Goal: Task Accomplishment & Management: Complete application form

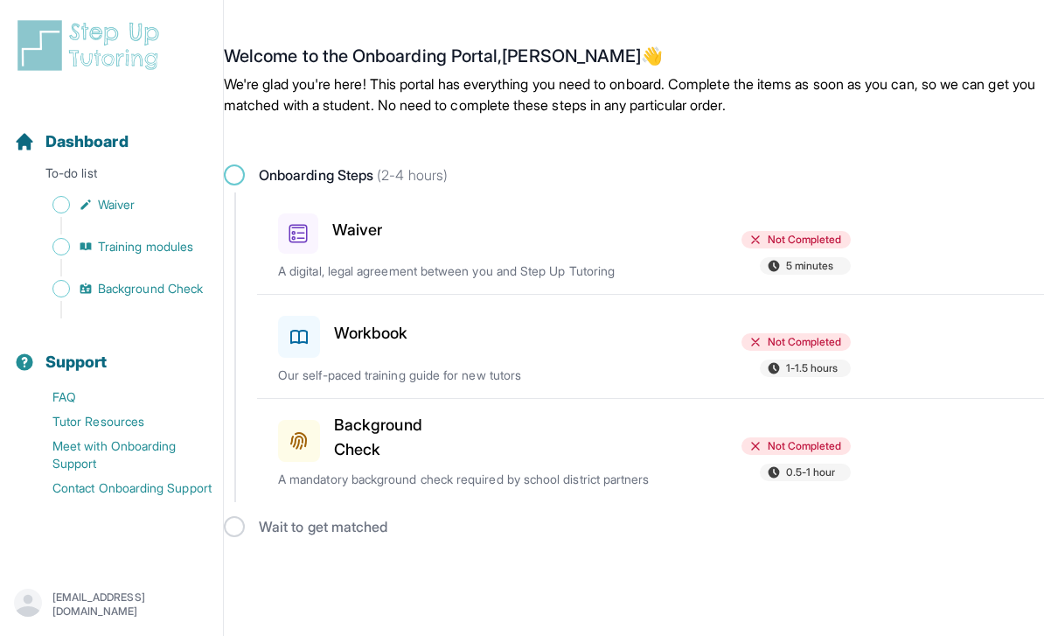
click at [333, 261] on div "Waiver Not Completed 5 minutes A digital, legal agreement between you and Step …" at bounding box center [661, 242] width 766 height 101
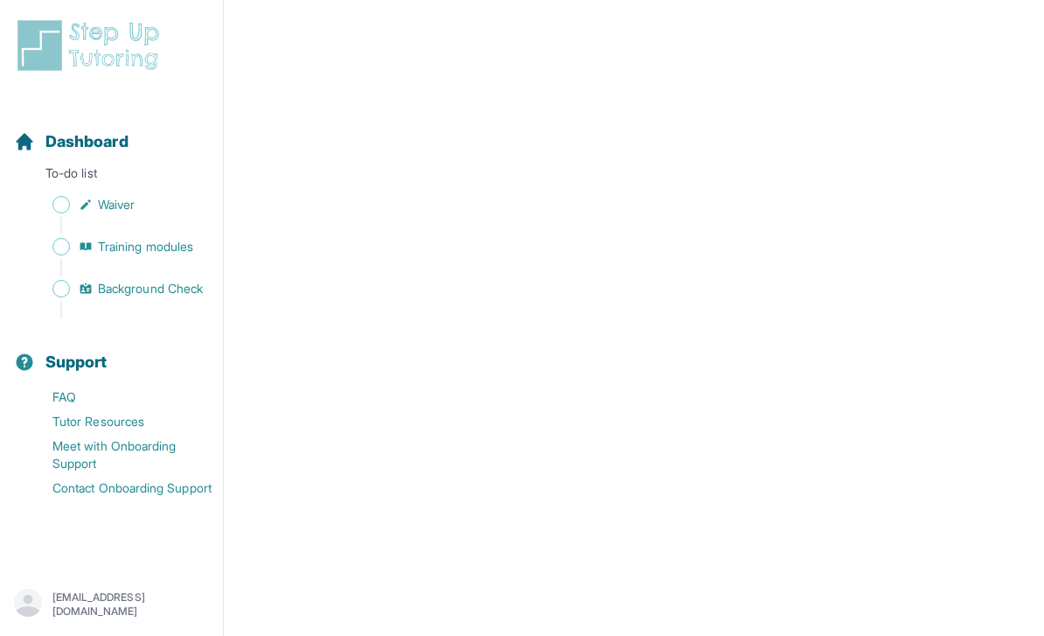
scroll to position [2737, 0]
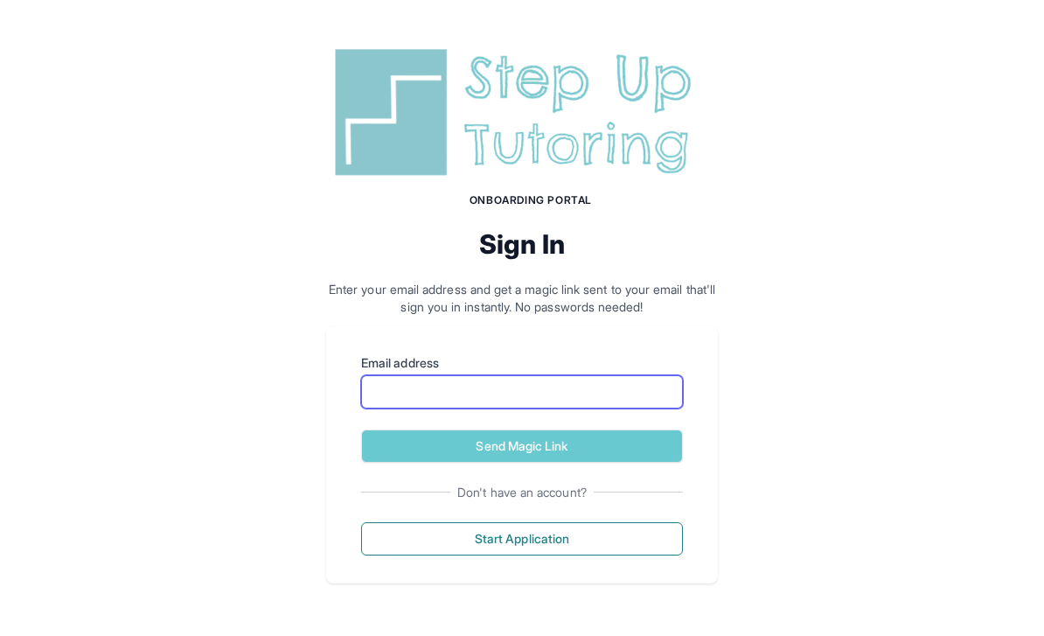
click at [586, 388] on input "Email address" at bounding box center [522, 391] width 322 height 33
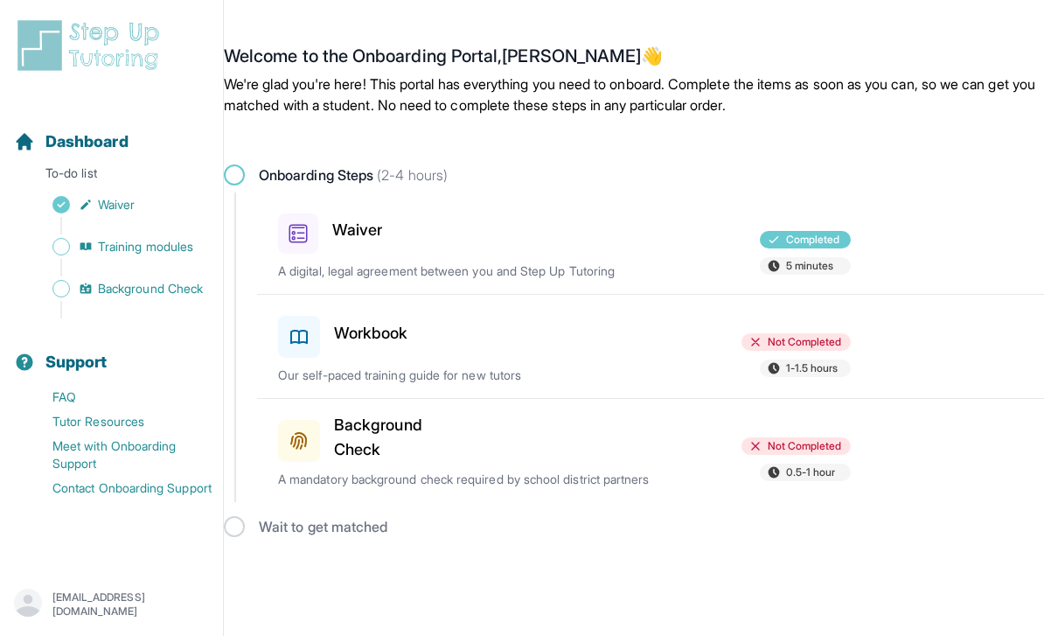
click at [610, 340] on div at bounding box center [564, 333] width 185 height 49
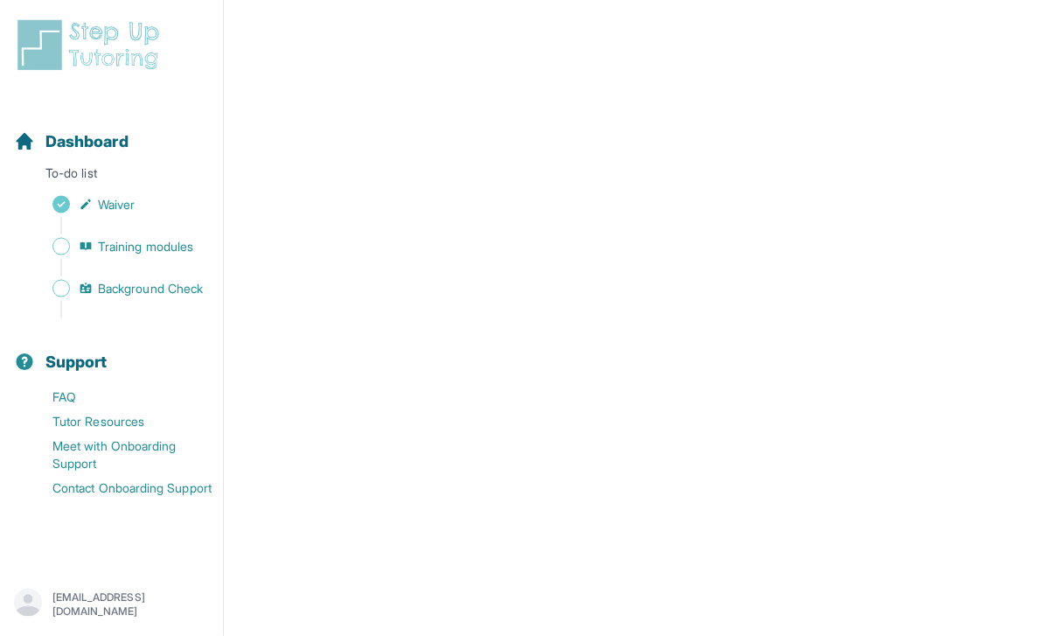
scroll to position [407, 0]
